Goal: Task Accomplishment & Management: Use online tool/utility

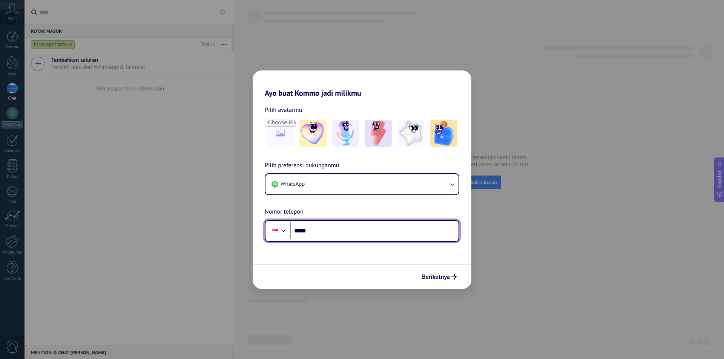
click at [337, 233] on input "*****" at bounding box center [374, 230] width 168 height 17
type input "**********"
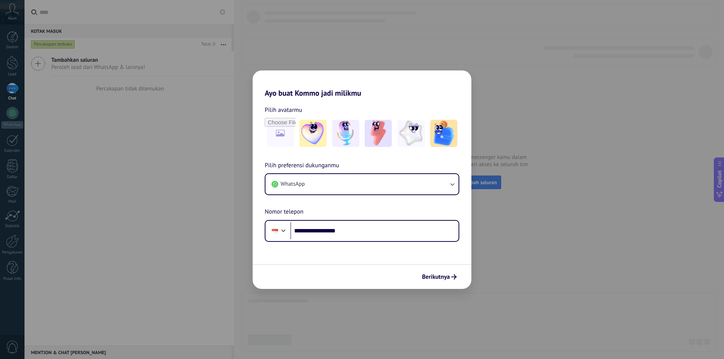
drag, startPoint x: 443, startPoint y: 271, endPoint x: 441, endPoint y: 278, distance: 7.4
click at [442, 277] on button "Berikutnya" at bounding box center [438, 277] width 41 height 13
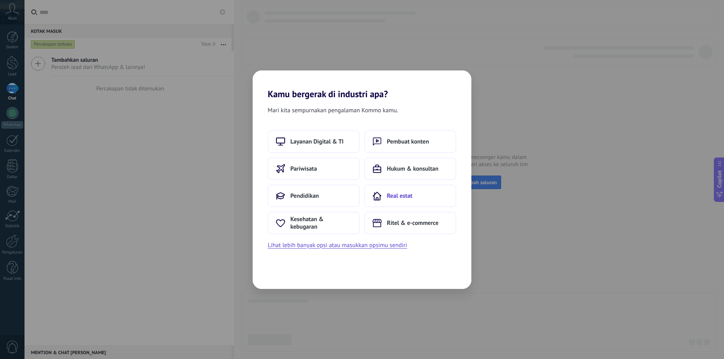
click at [412, 200] on button "Real estat" at bounding box center [410, 196] width 92 height 23
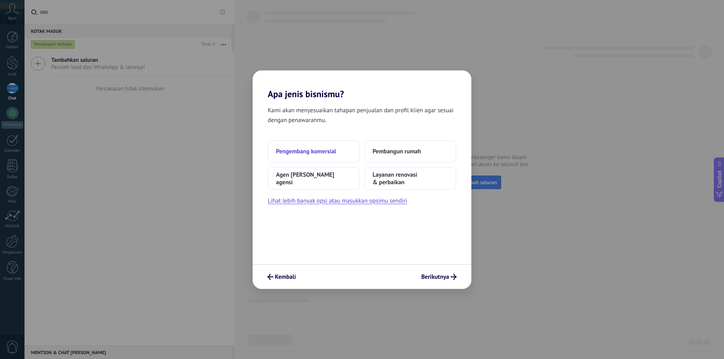
click at [340, 150] on button "Pengembang komersial" at bounding box center [314, 151] width 92 height 23
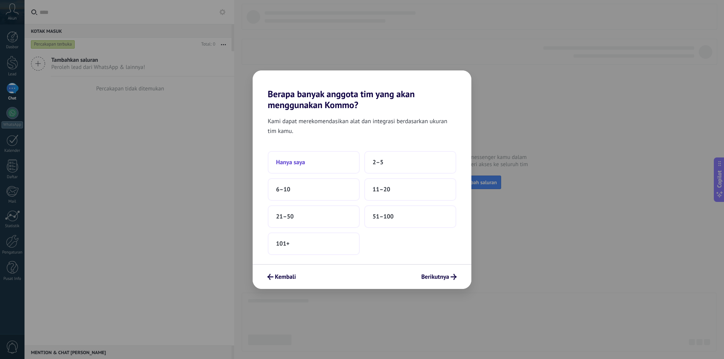
click at [326, 164] on button "Hanya saya" at bounding box center [314, 162] width 92 height 23
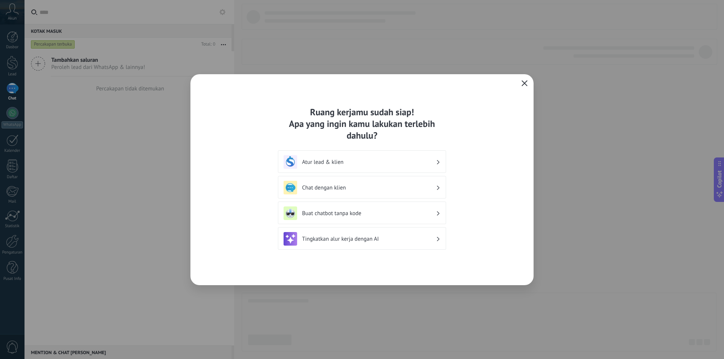
click at [525, 80] on button "button" at bounding box center [524, 83] width 10 height 11
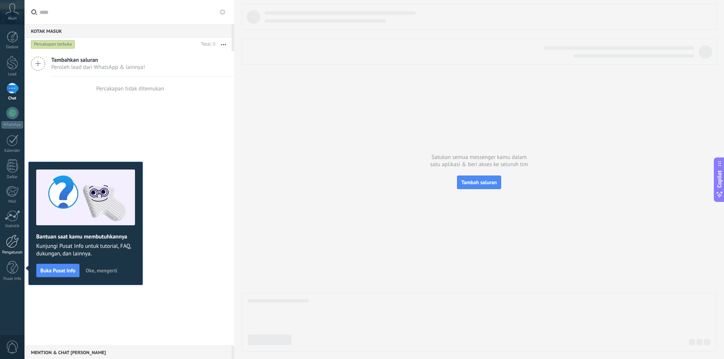
click at [15, 241] on div at bounding box center [12, 241] width 13 height 13
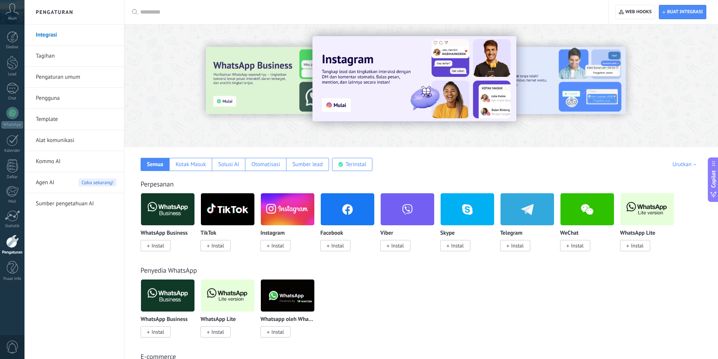
click at [355, 209] on img at bounding box center [348, 209] width 54 height 37
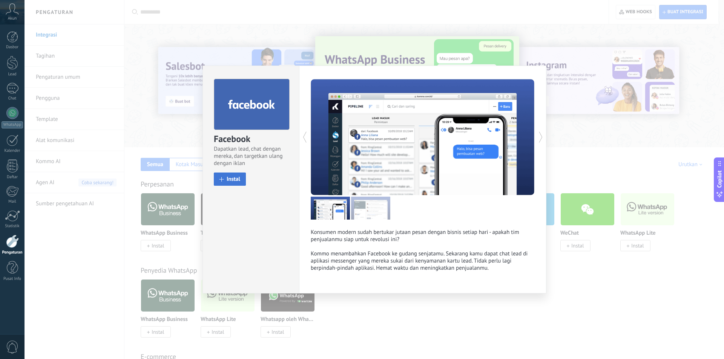
click at [231, 180] on span "Instal" at bounding box center [234, 179] width 14 height 6
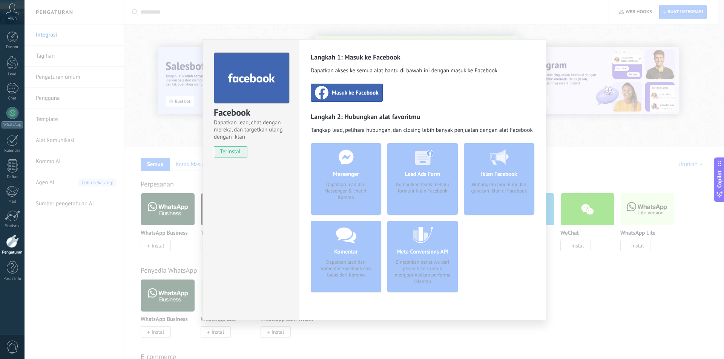
click at [355, 94] on span "Masuk ke Facebook" at bounding box center [355, 93] width 47 height 8
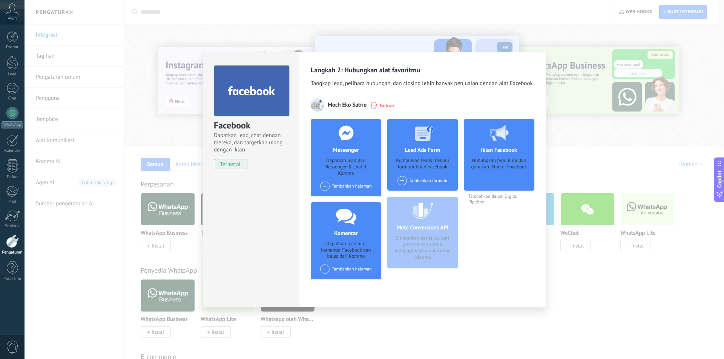
click at [324, 185] on span at bounding box center [324, 186] width 9 height 9
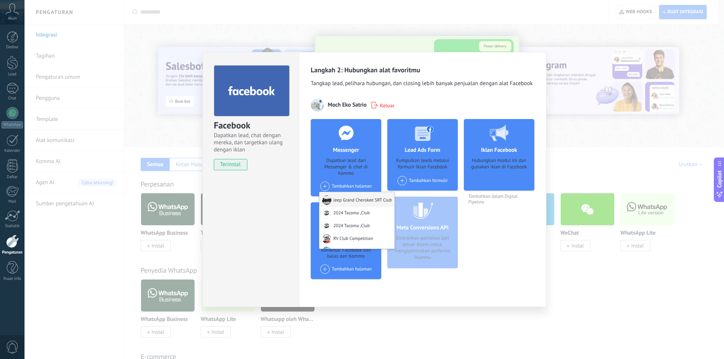
click at [331, 199] on div at bounding box center [326, 200] width 9 height 9
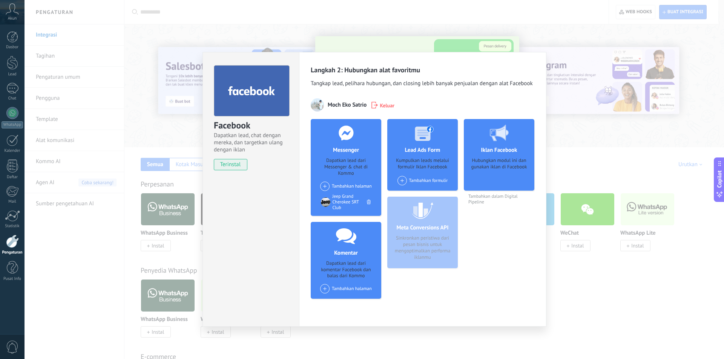
click at [326, 184] on span at bounding box center [324, 186] width 9 height 9
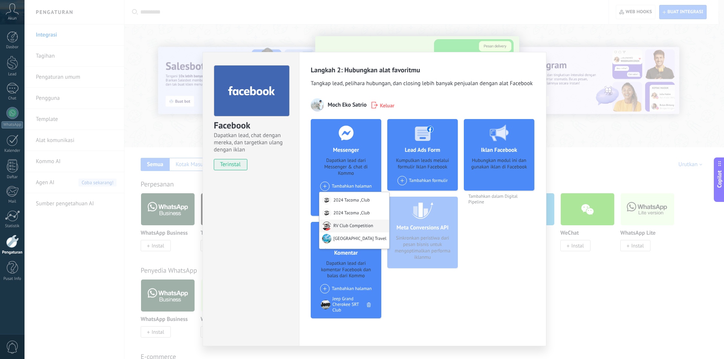
scroll to position [37, 0]
click at [335, 216] on div "Tiny House Life" at bounding box center [354, 214] width 70 height 13
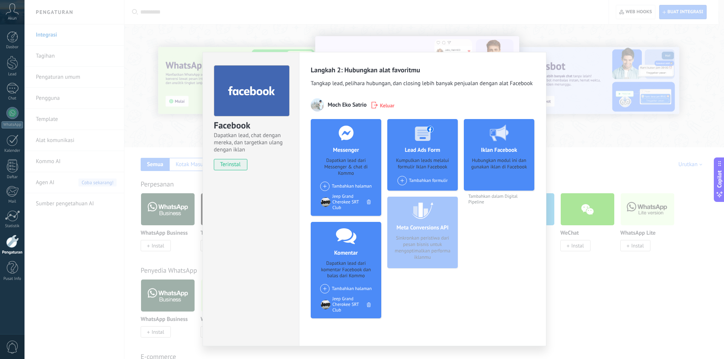
click at [322, 186] on span at bounding box center [324, 186] width 9 height 9
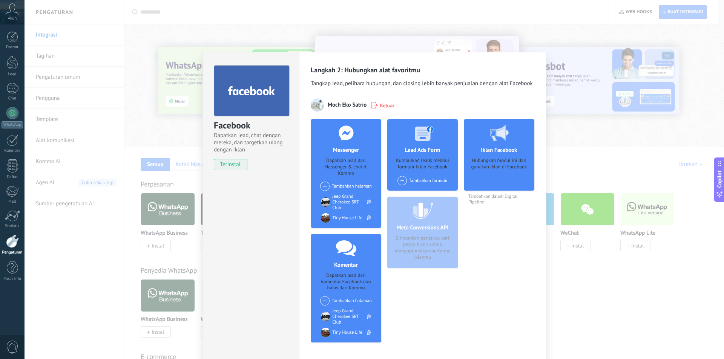
click at [327, 184] on span at bounding box center [324, 186] width 9 height 9
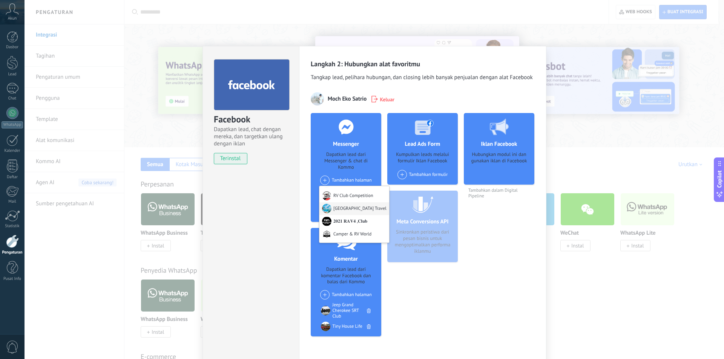
scroll to position [11, 0]
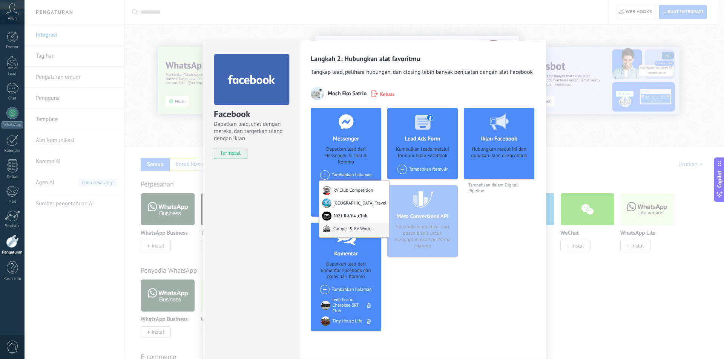
click at [333, 228] on div "Camper & RV World" at bounding box center [354, 230] width 70 height 15
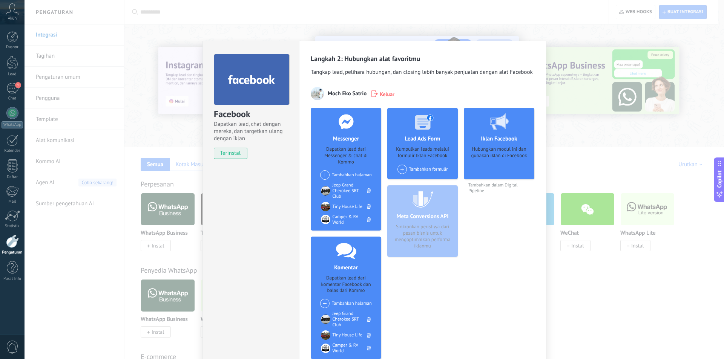
click at [143, 126] on div "Facebook Dapatkan lead, chat dengan mereka, [PERSON_NAME] targetkan ulang denga…" at bounding box center [374, 179] width 699 height 359
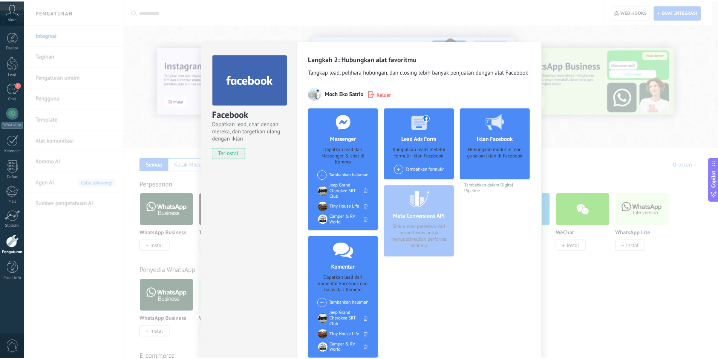
scroll to position [0, 0]
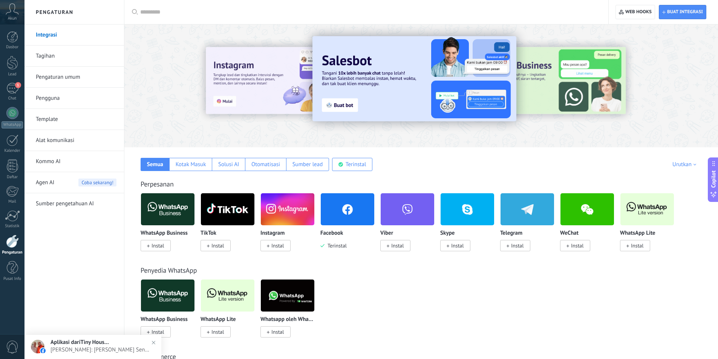
click at [83, 141] on link "Alat komunikasi" at bounding box center [76, 140] width 81 height 21
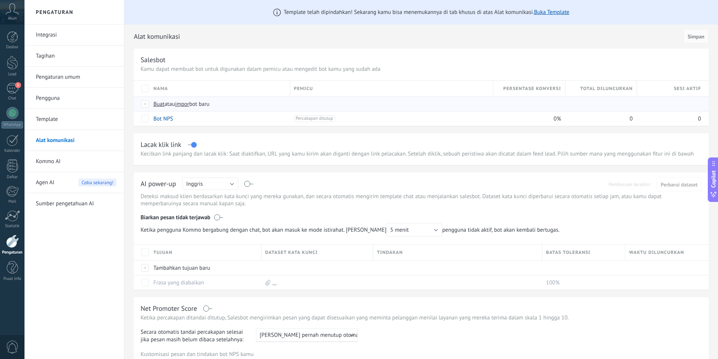
click at [254, 104] on span "Buat atau impor bot baru" at bounding box center [285, 104] width 264 height 7
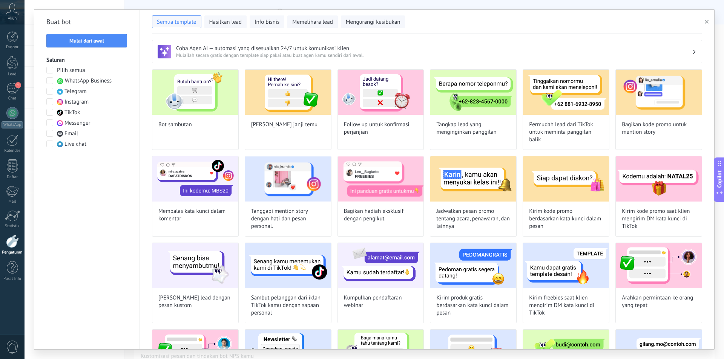
click at [46, 123] on span at bounding box center [49, 122] width 7 height 7
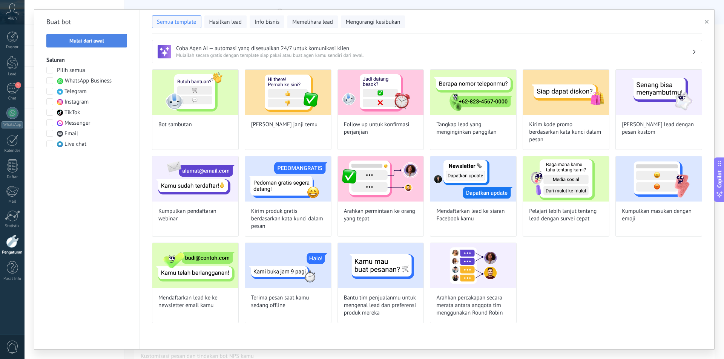
click at [90, 38] on span "Mulai dari awal" at bounding box center [86, 40] width 35 height 5
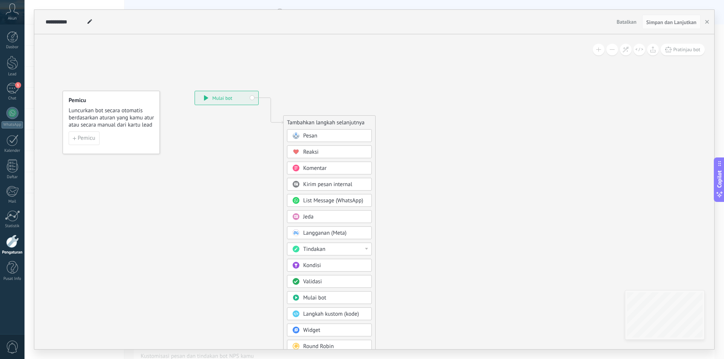
click at [317, 132] on div "Pesan" at bounding box center [334, 136] width 63 height 8
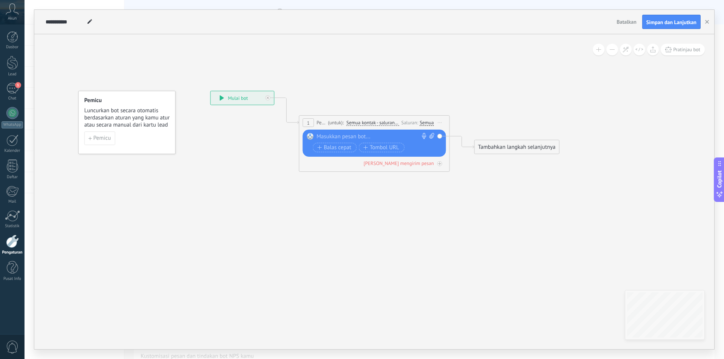
click at [423, 123] on div "Semua" at bounding box center [427, 123] width 14 height 6
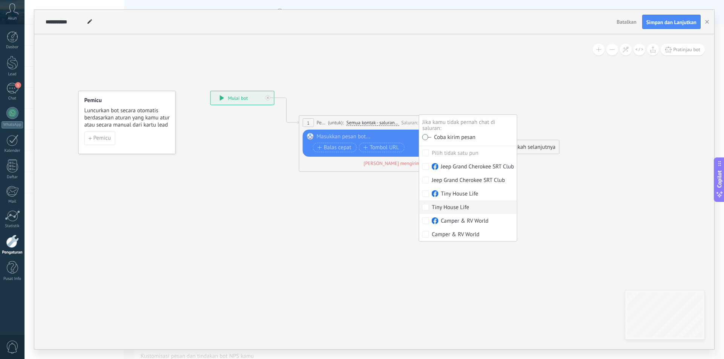
click at [394, 135] on div at bounding box center [373, 137] width 112 height 8
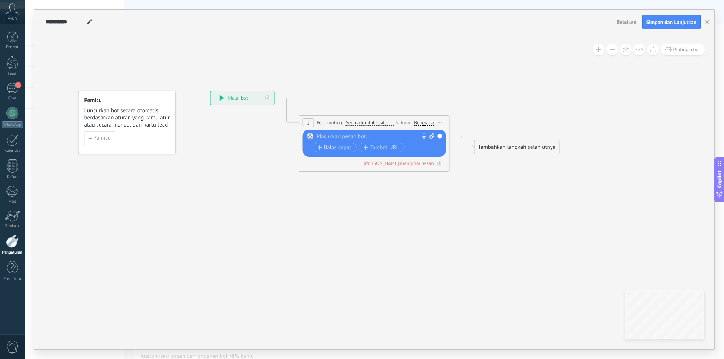
paste div
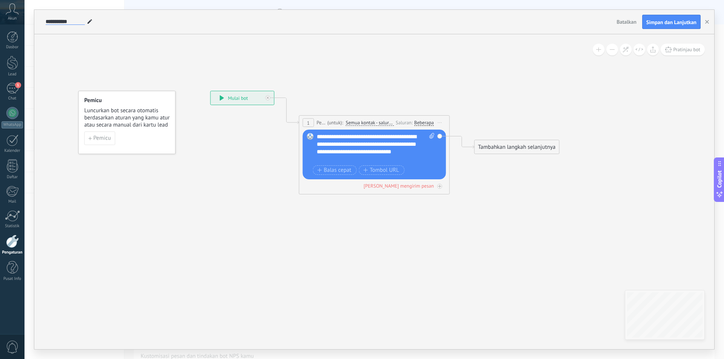
drag, startPoint x: 74, startPoint y: 21, endPoint x: 44, endPoint y: 23, distance: 29.8
click at [44, 23] on div "**********" at bounding box center [329, 22] width 570 height 24
type input "*********"
click at [664, 23] on span "Simpan dan Lanjutkan" at bounding box center [671, 22] width 50 height 5
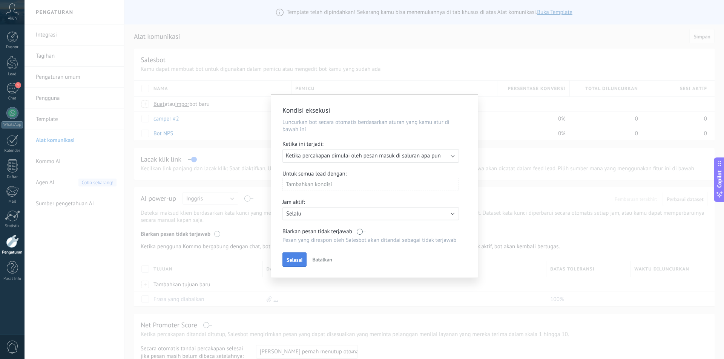
click at [294, 258] on span "Selesai" at bounding box center [294, 259] width 16 height 5
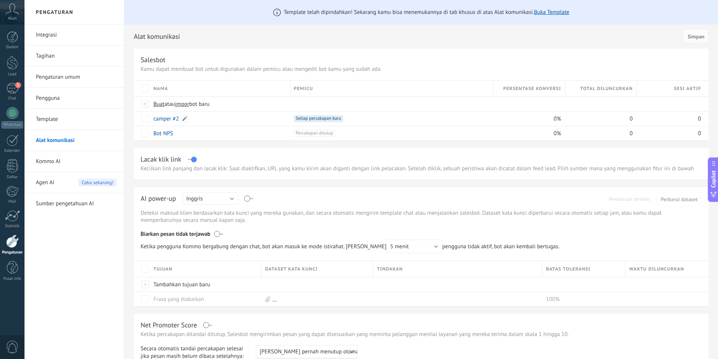
click at [239, 118] on div "camper #2" at bounding box center [218, 119] width 137 height 14
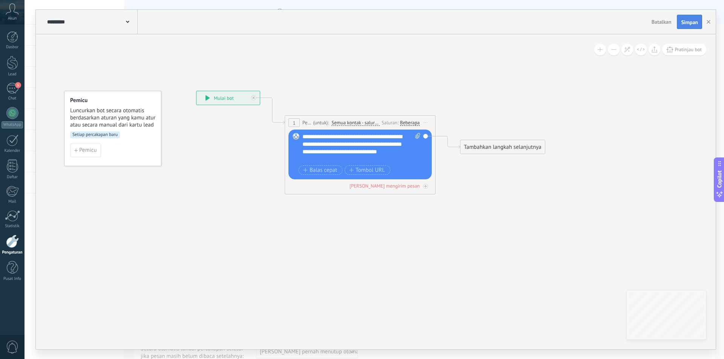
click at [691, 20] on span "Simpan" at bounding box center [689, 22] width 17 height 5
click at [687, 22] on span "Simpan" at bounding box center [689, 22] width 17 height 5
click at [708, 24] on button "button" at bounding box center [708, 22] width 11 height 14
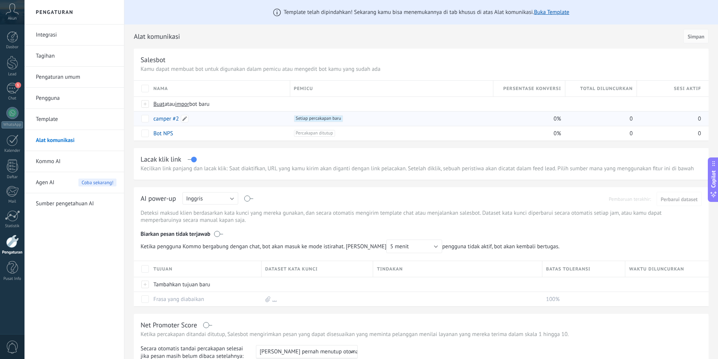
click at [238, 121] on div "camper #2" at bounding box center [218, 119] width 137 height 14
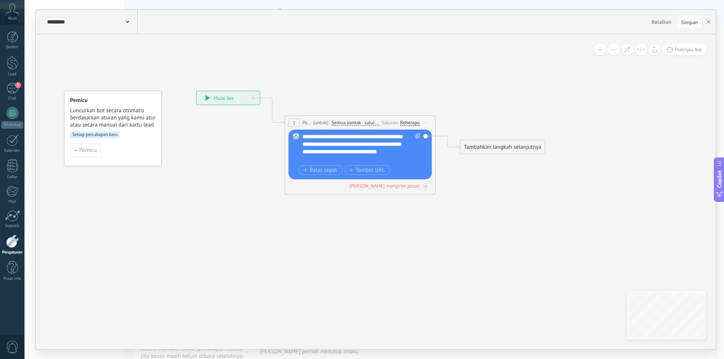
click at [408, 120] on div "Beberapa" at bounding box center [410, 123] width 20 height 6
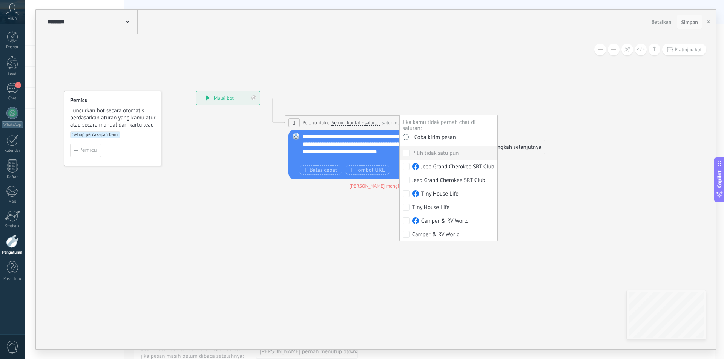
click at [692, 22] on span "Simpan" at bounding box center [689, 22] width 17 height 5
click at [709, 21] on icon "button" at bounding box center [708, 22] width 4 height 4
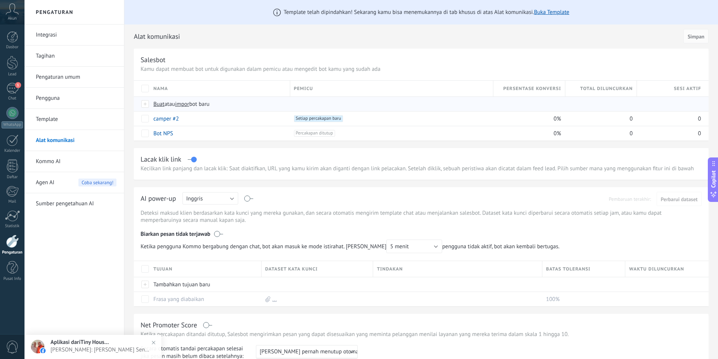
click at [247, 105] on span "Buat atau impor bot baru" at bounding box center [285, 104] width 264 height 7
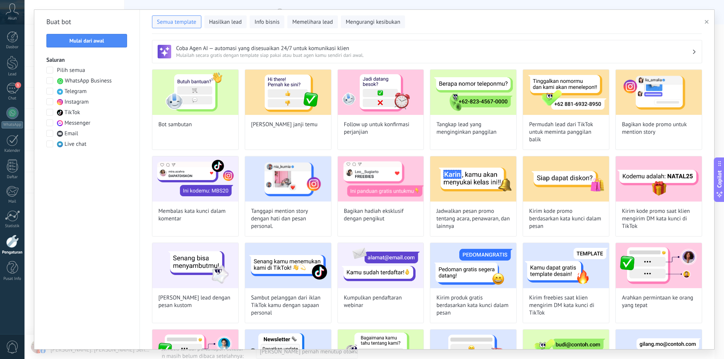
click at [46, 122] on span at bounding box center [49, 122] width 7 height 7
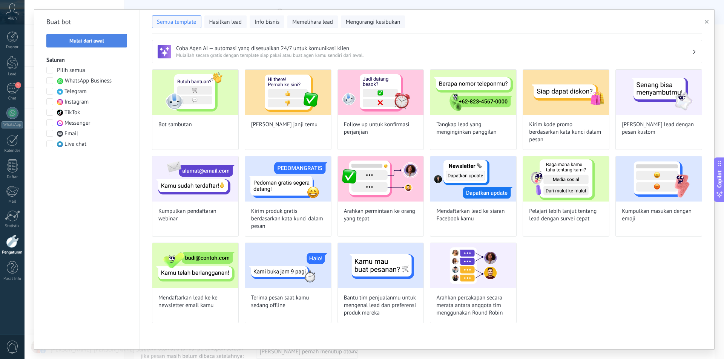
click at [104, 38] on span "Mulai dari awal" at bounding box center [86, 40] width 35 height 5
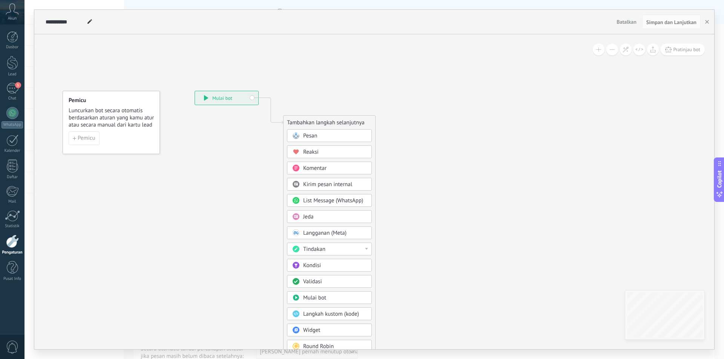
click at [297, 132] on icon at bounding box center [296, 135] width 7 height 7
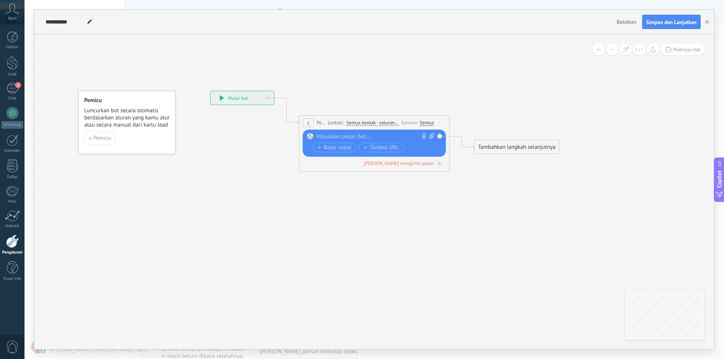
click at [426, 122] on div "Semua" at bounding box center [427, 123] width 14 height 6
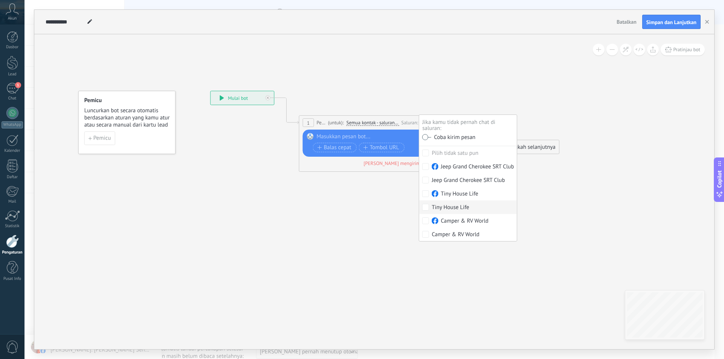
click at [374, 138] on div at bounding box center [373, 137] width 112 height 8
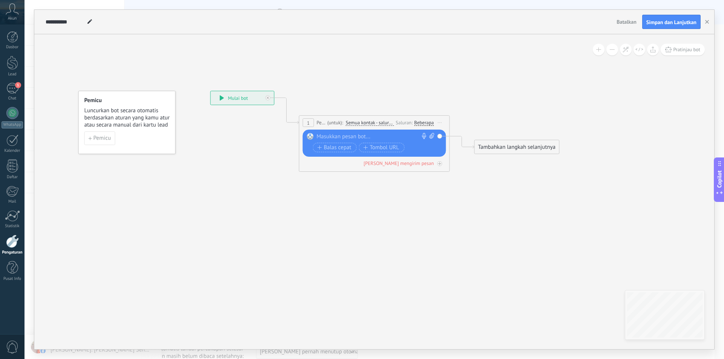
paste div
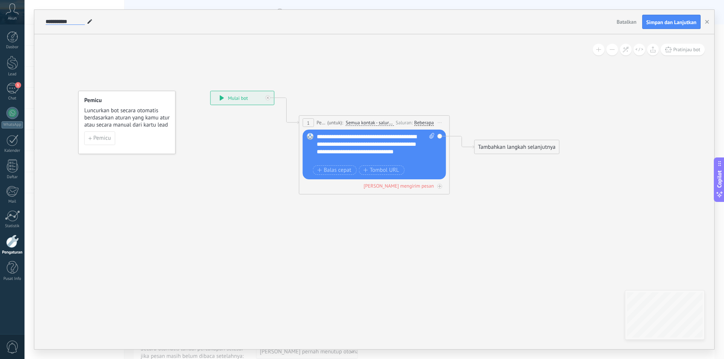
drag, startPoint x: 74, startPoint y: 20, endPoint x: 26, endPoint y: 27, distance: 49.1
click at [26, 27] on div "**********" at bounding box center [374, 179] width 699 height 359
type input "******"
click at [666, 20] on span "Simpan dan Lanjutkan" at bounding box center [671, 22] width 50 height 5
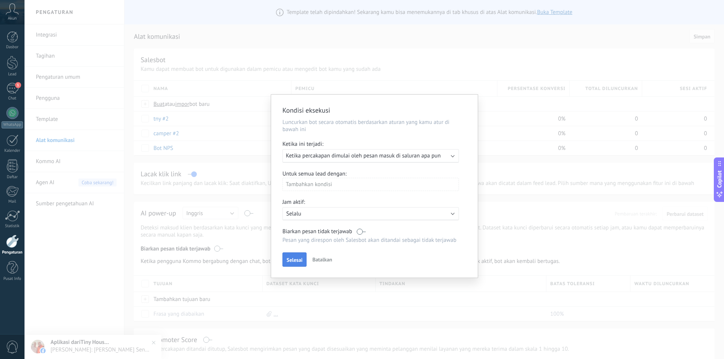
click at [284, 259] on button "Selesai" at bounding box center [294, 260] width 24 height 14
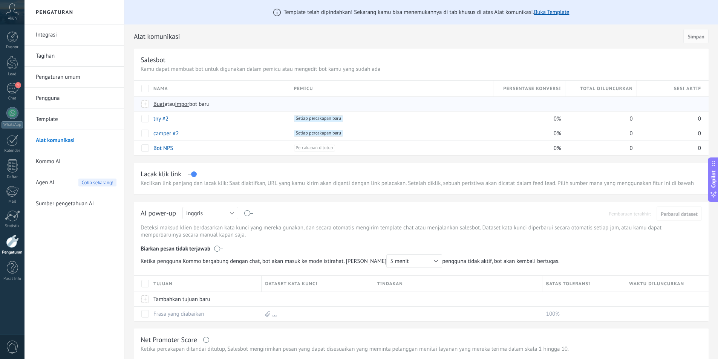
click at [248, 103] on span "Buat atau impor bot baru" at bounding box center [285, 104] width 264 height 7
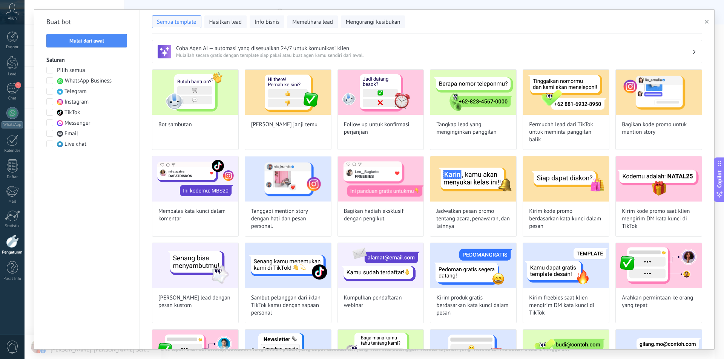
click at [705, 21] on use "button" at bounding box center [707, 22] width 4 height 4
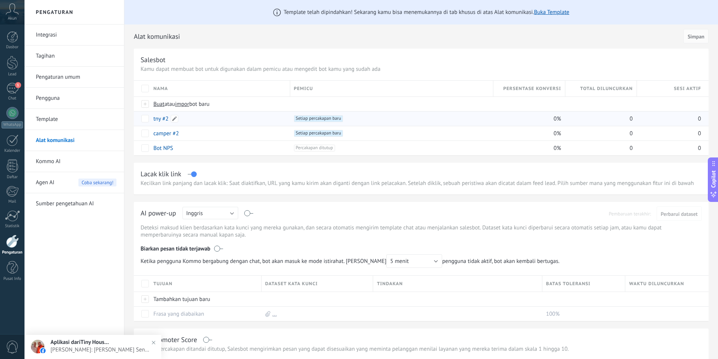
click at [248, 118] on div "tny #2" at bounding box center [218, 119] width 137 height 14
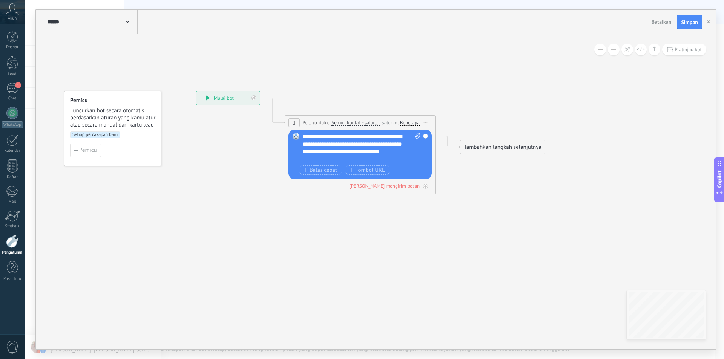
click at [415, 123] on div "Beberapa" at bounding box center [410, 123] width 20 height 6
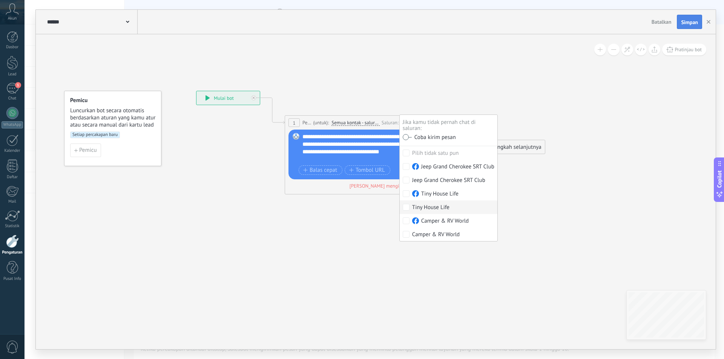
click at [694, 22] on span "Simpan" at bounding box center [689, 22] width 17 height 5
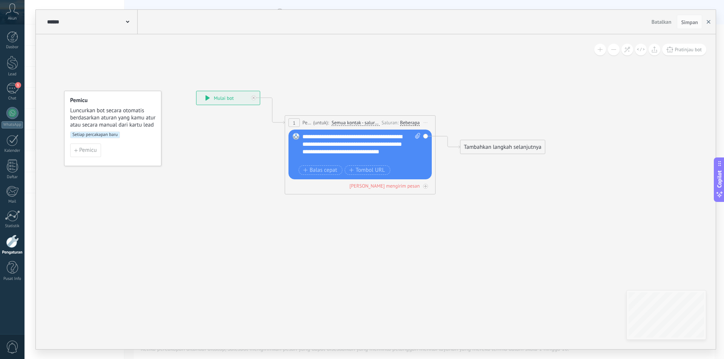
click at [709, 22] on icon "button" at bounding box center [708, 22] width 4 height 4
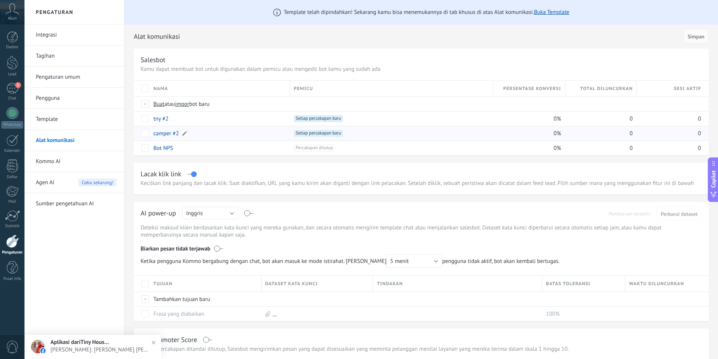
click at [262, 129] on div "camper #2" at bounding box center [218, 133] width 137 height 14
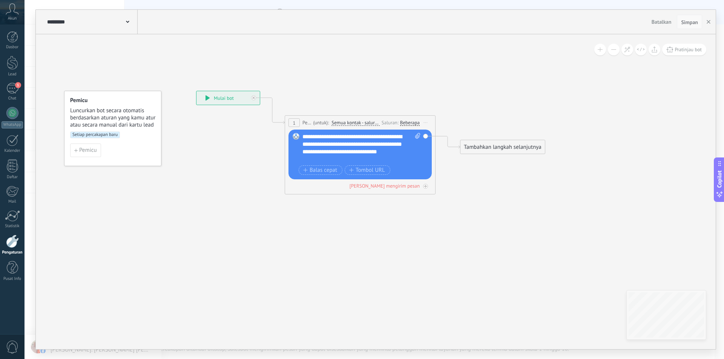
click at [691, 20] on span "Simpan" at bounding box center [689, 22] width 17 height 5
click at [409, 122] on div "Beberapa" at bounding box center [410, 123] width 20 height 6
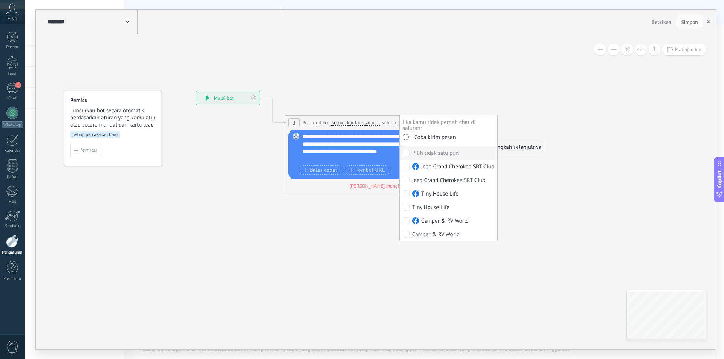
click at [708, 24] on icon "button" at bounding box center [708, 22] width 4 height 4
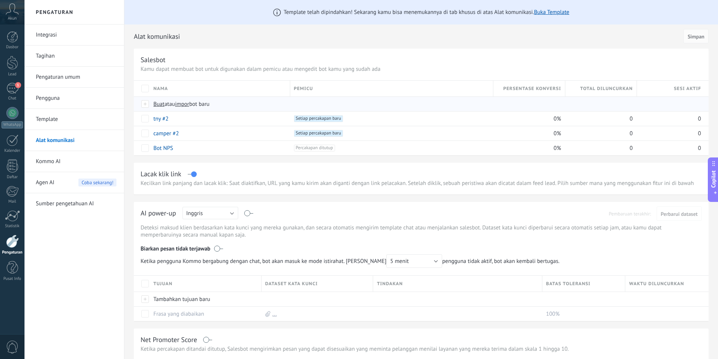
click at [257, 103] on span "Buat atau impor bot baru" at bounding box center [285, 104] width 264 height 7
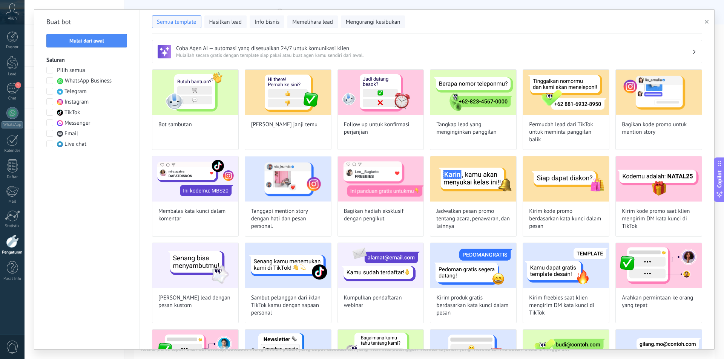
click at [47, 123] on span at bounding box center [49, 122] width 7 height 7
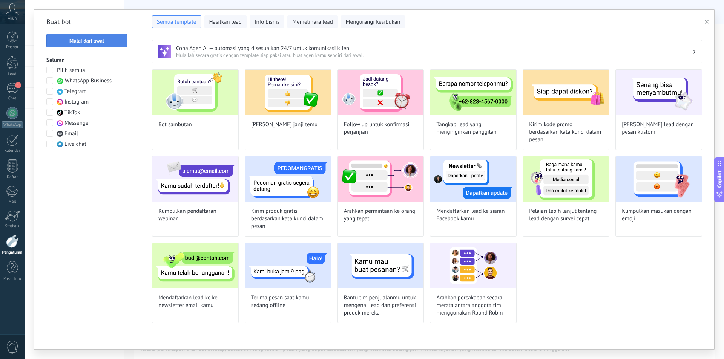
click at [91, 41] on span "Mulai dari awal" at bounding box center [86, 40] width 35 height 5
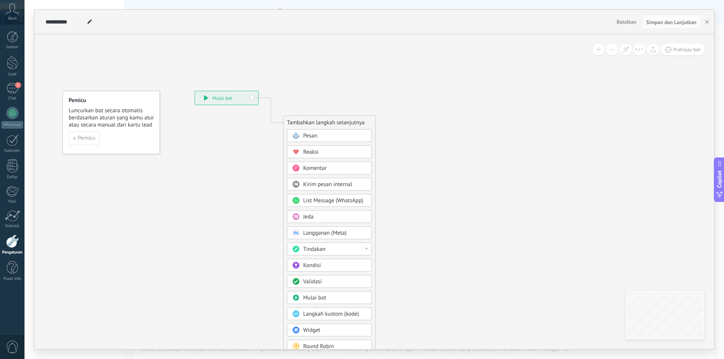
click at [319, 134] on div "Pesan" at bounding box center [334, 136] width 63 height 8
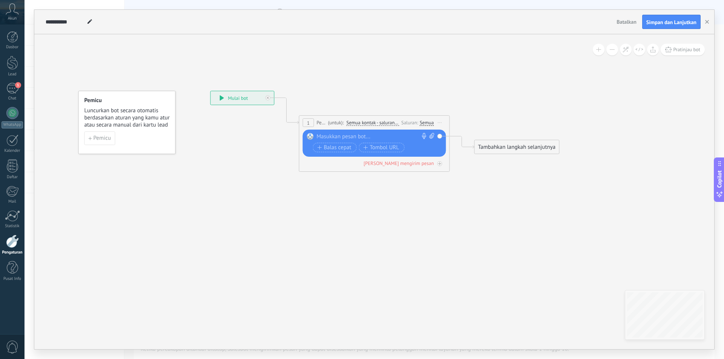
click at [421, 123] on div "Semua" at bounding box center [427, 123] width 14 height 6
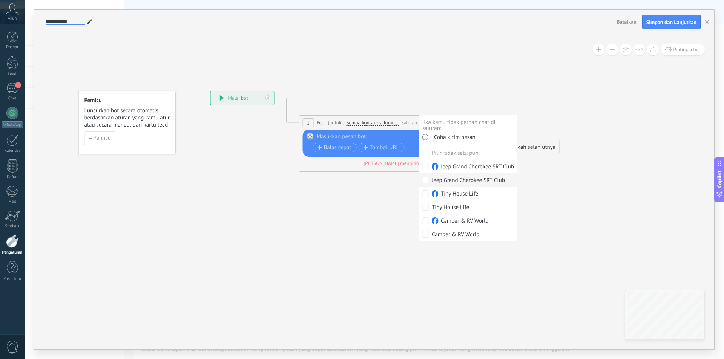
drag, startPoint x: 72, startPoint y: 19, endPoint x: 31, endPoint y: 20, distance: 41.5
click at [31, 20] on div "**********" at bounding box center [374, 179] width 699 height 359
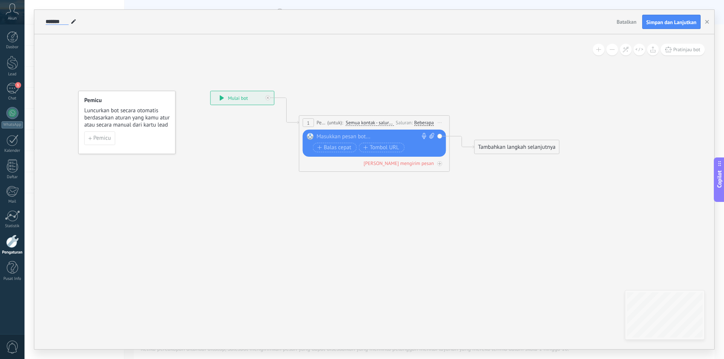
type input "*******"
click at [382, 136] on div at bounding box center [373, 137] width 112 height 8
paste div
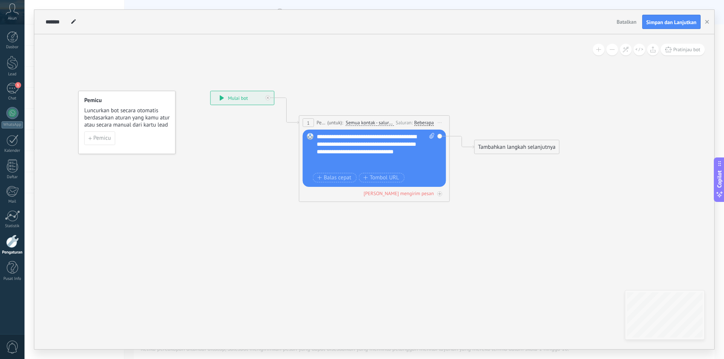
click at [674, 22] on span "Simpan dan Lanjutkan" at bounding box center [671, 22] width 50 height 5
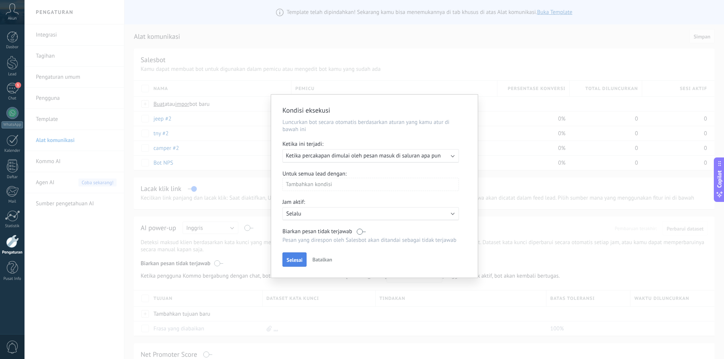
click at [296, 256] on button "Selesai" at bounding box center [294, 260] width 24 height 14
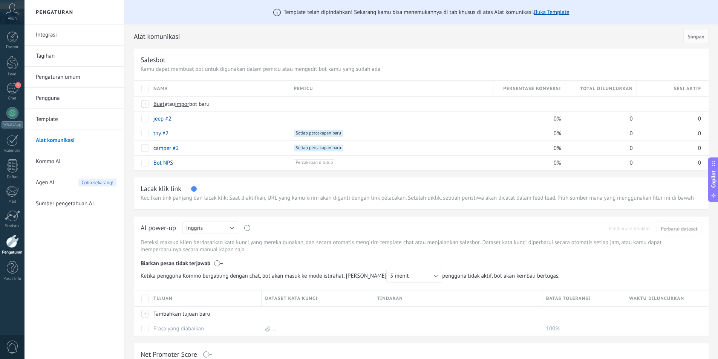
click at [234, 119] on div "jeep #2" at bounding box center [218, 119] width 137 height 14
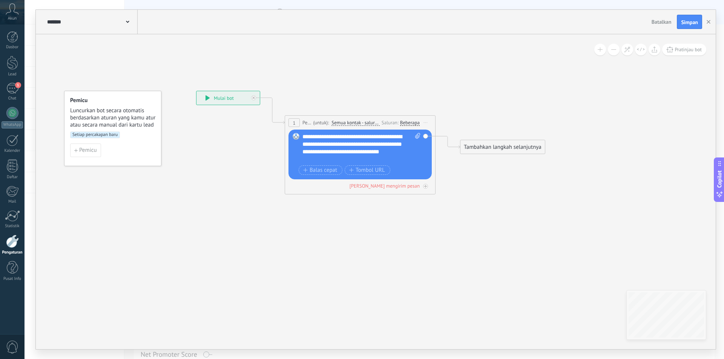
click at [402, 121] on div "Beberapa" at bounding box center [410, 123] width 20 height 6
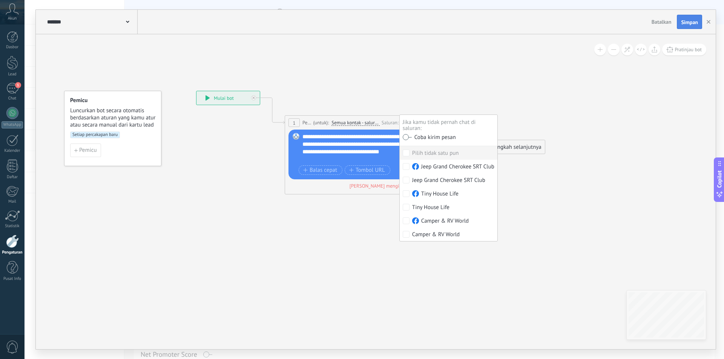
click at [691, 23] on span "Simpan" at bounding box center [689, 22] width 17 height 5
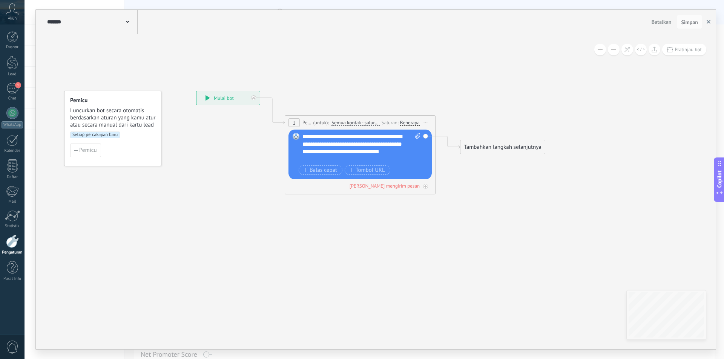
click at [709, 22] on use "button" at bounding box center [708, 22] width 4 height 4
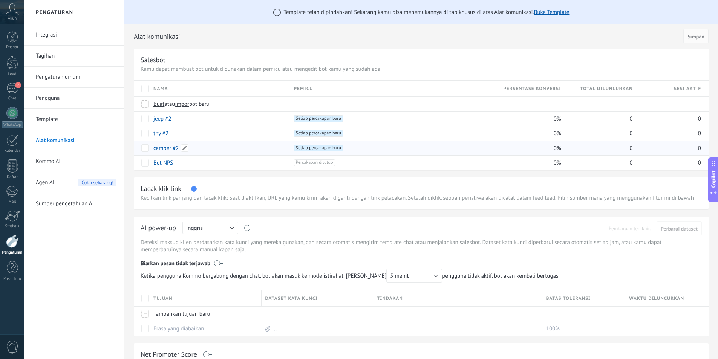
click at [229, 150] on div "camper #2" at bounding box center [218, 148] width 137 height 14
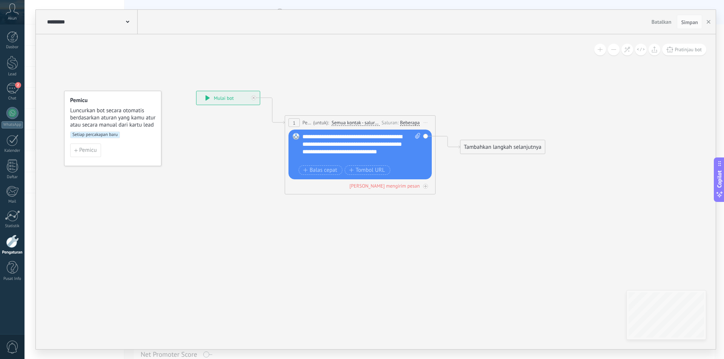
click at [407, 122] on div "Beberapa" at bounding box center [410, 123] width 20 height 6
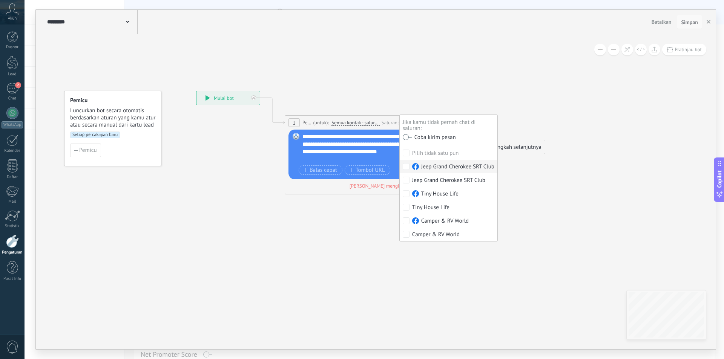
click at [688, 23] on span "Simpan" at bounding box center [689, 22] width 17 height 5
click at [707, 21] on icon "button" at bounding box center [708, 22] width 4 height 4
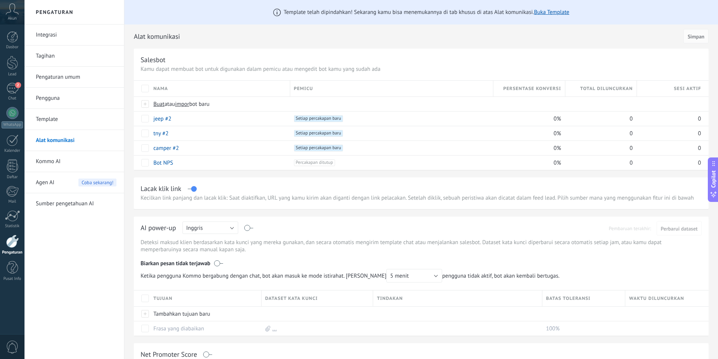
click at [92, 32] on link "Integrasi" at bounding box center [76, 35] width 81 height 21
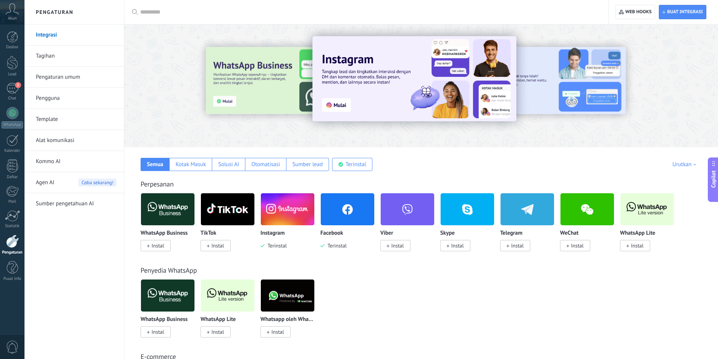
click at [354, 216] on img at bounding box center [348, 209] width 54 height 37
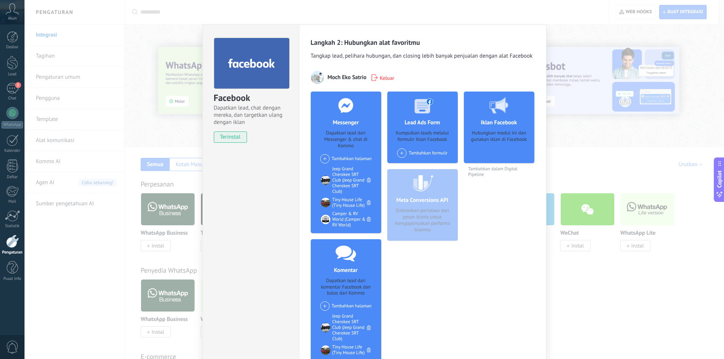
click at [108, 52] on div "Facebook Dapatkan lead, chat dengan mereka, [PERSON_NAME] targetkan ulang denga…" at bounding box center [374, 179] width 699 height 359
